Goal: Complete application form

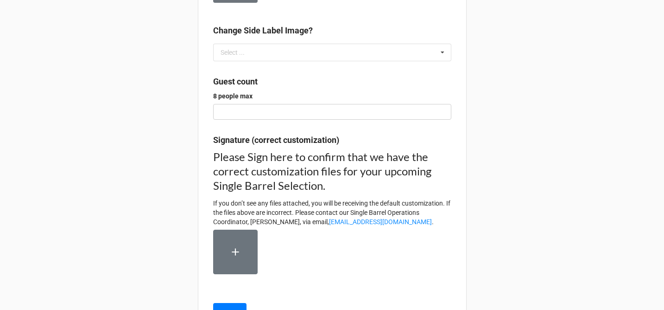
scroll to position [244, 0]
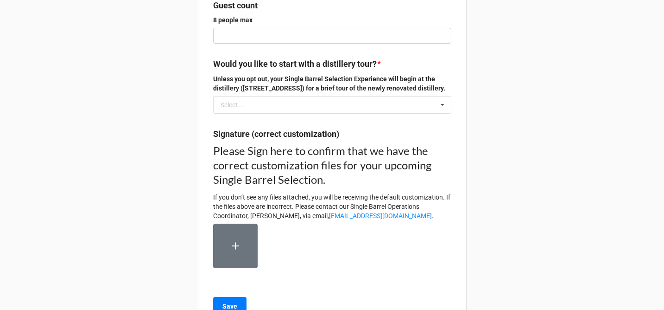
scroll to position [418, 0]
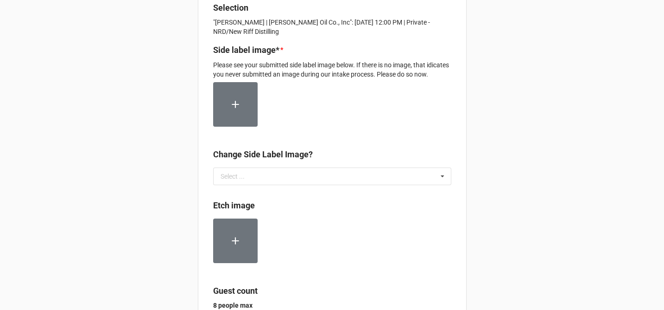
scroll to position [130, 0]
